Goal: Task Accomplishment & Management: Complete application form

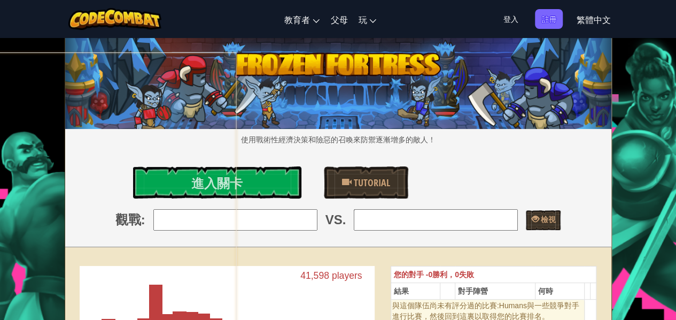
click at [518, 16] on span "登入" at bounding box center [511, 19] width 28 height 20
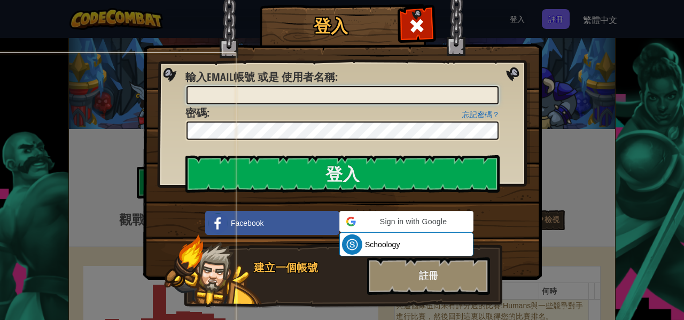
type input "ITCC2024A015"
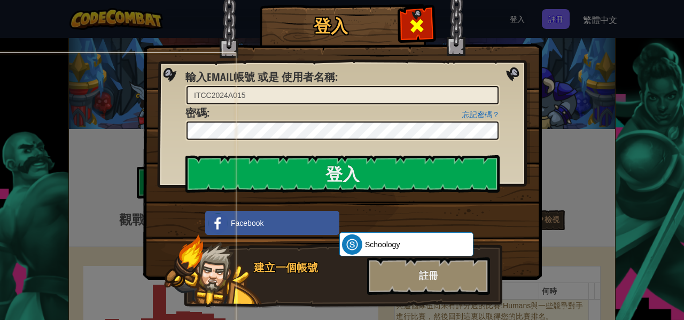
click at [423, 14] on div at bounding box center [417, 24] width 34 height 34
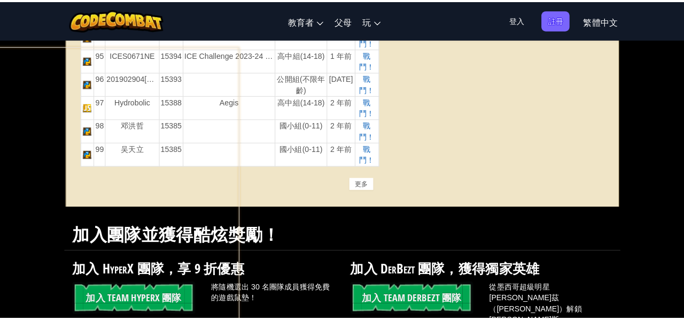
scroll to position [2460, 0]
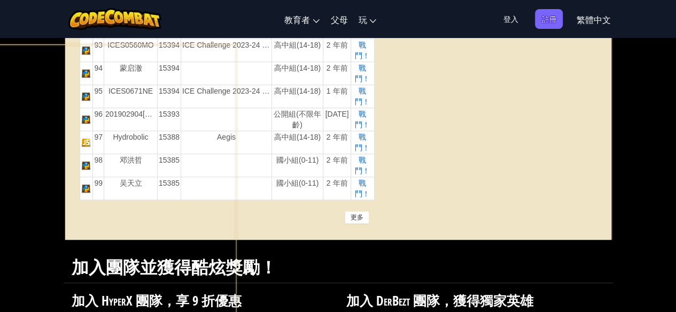
click at [353, 211] on div "更多" at bounding box center [357, 217] width 25 height 13
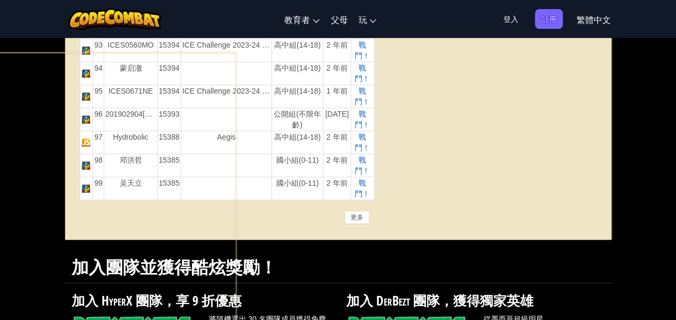
click at [510, 18] on span "登入" at bounding box center [511, 19] width 28 height 20
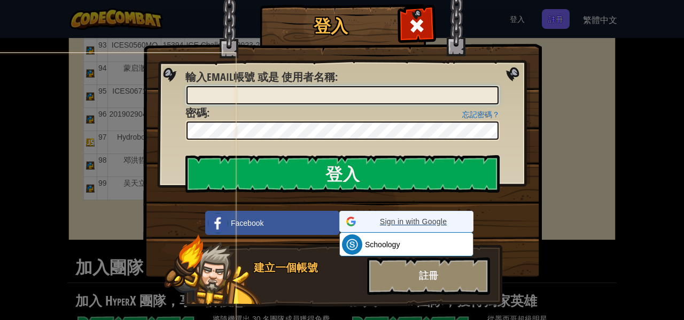
type input "ITCC2024A015"
